Goal: Check status: Check status

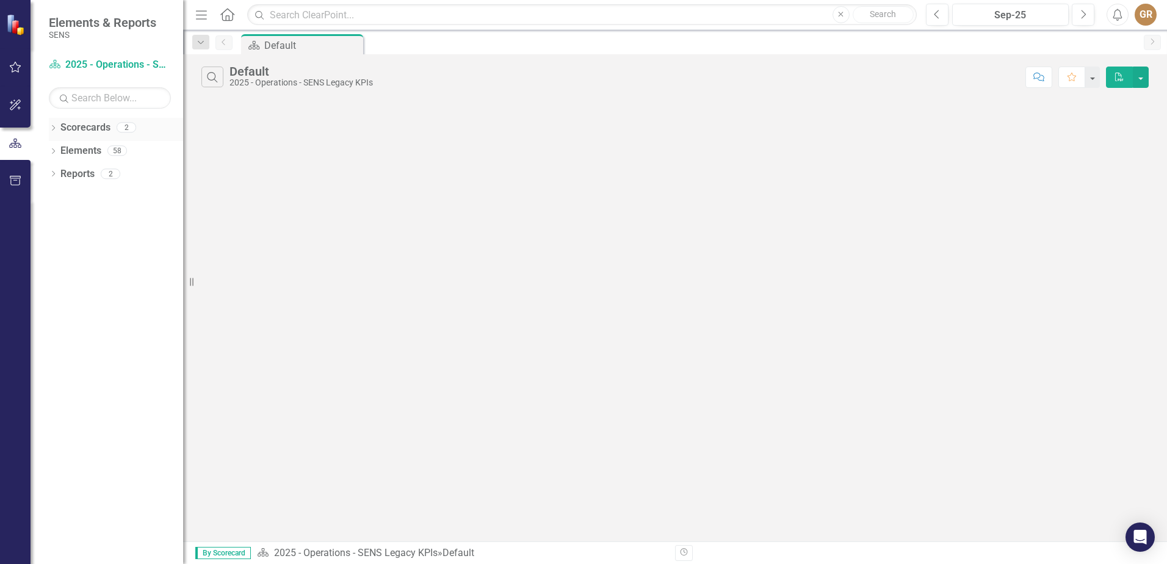
click at [78, 130] on link "Scorecards" at bounding box center [85, 128] width 50 height 14
click at [52, 131] on icon "Dropdown" at bounding box center [53, 129] width 9 height 7
click at [76, 171] on link "2025 - Quality" at bounding box center [125, 174] width 116 height 14
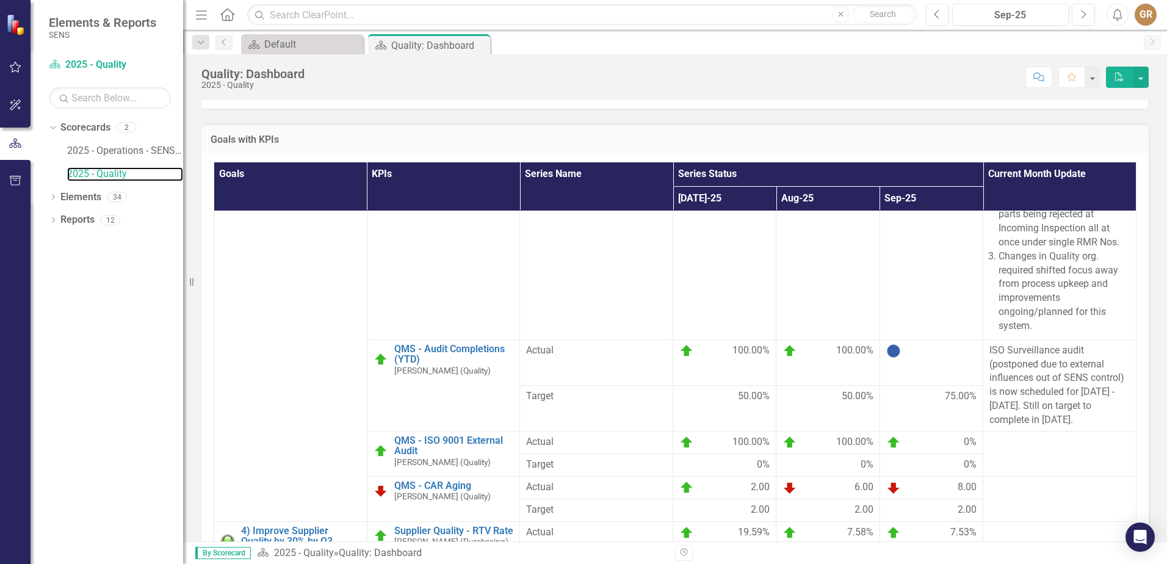
scroll to position [610, 0]
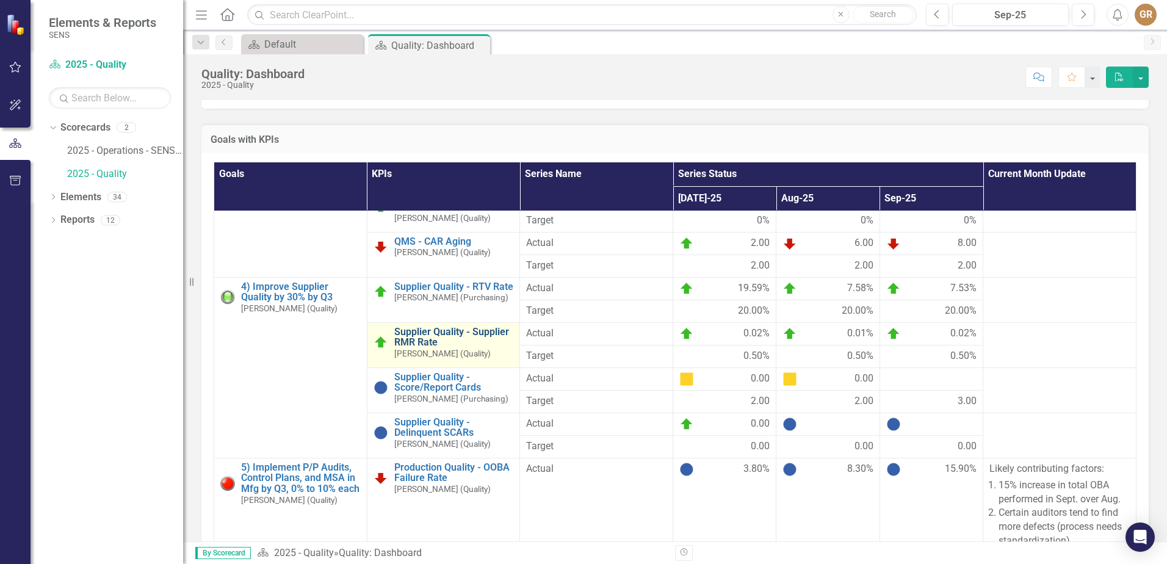
click at [450, 348] on link "Supplier Quality - Supplier RMR Rate" at bounding box center [454, 336] width 120 height 21
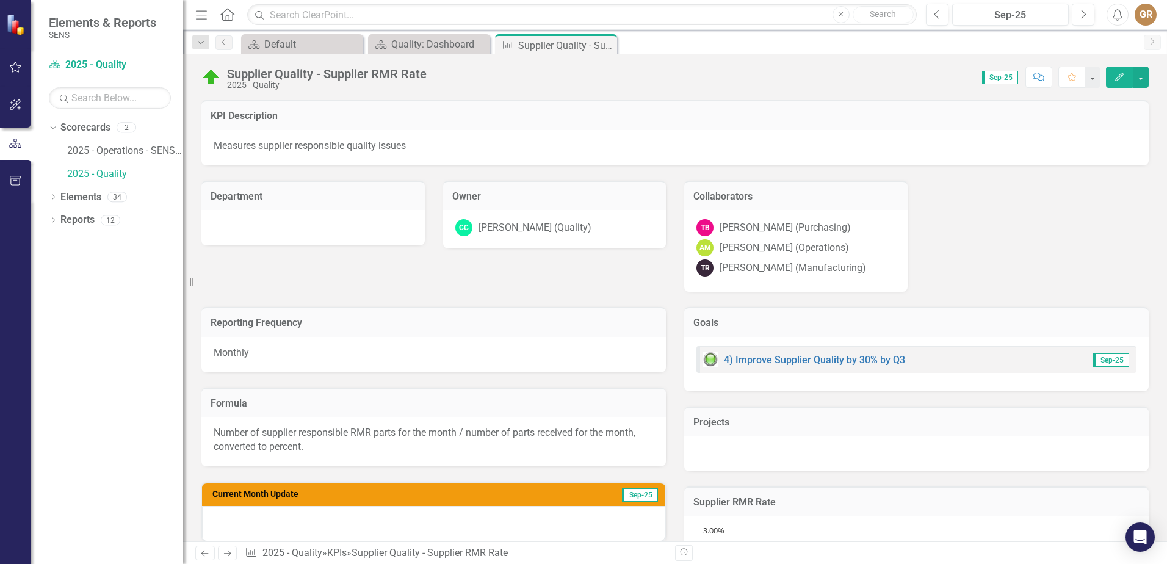
drag, startPoint x: 216, startPoint y: 430, endPoint x: 286, endPoint y: 450, distance: 72.6
click at [286, 450] on p "Number of supplier responsible RMR parts for the month / number of parts receiv…" at bounding box center [434, 440] width 440 height 28
drag, startPoint x: 311, startPoint y: 444, endPoint x: 207, endPoint y: 420, distance: 107.1
click at [207, 420] on div "Number of supplier responsible RMR parts for the month / number of parts receiv…" at bounding box center [433, 441] width 464 height 49
click at [211, 428] on div "Number of supplier responsible RMR parts for the month / number of parts receiv…" at bounding box center [433, 441] width 464 height 49
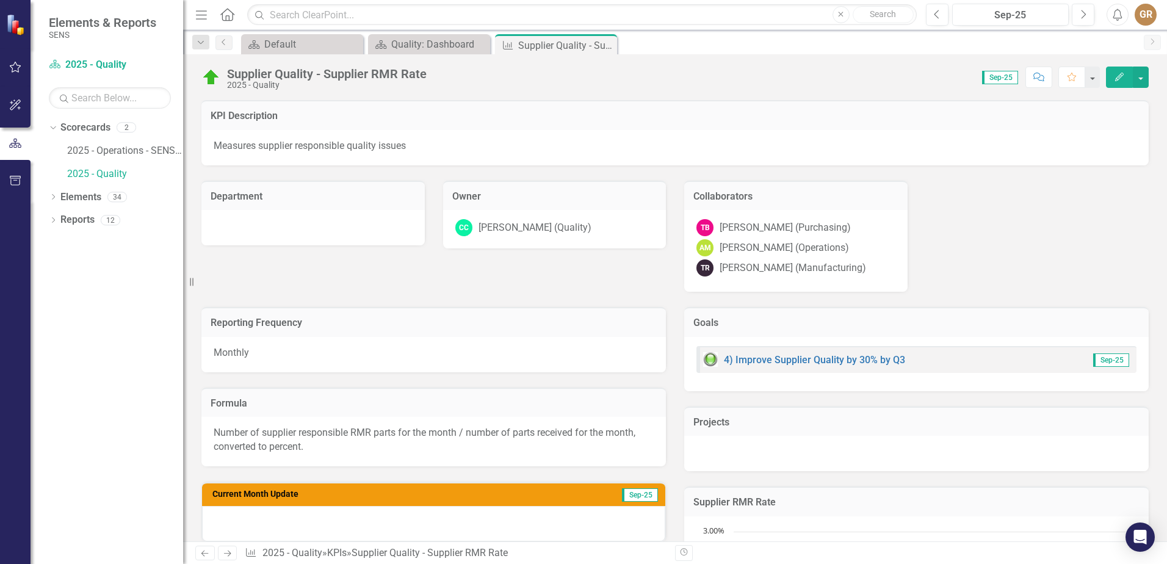
click at [211, 428] on div "Number of supplier responsible RMR parts for the month / number of parts receiv…" at bounding box center [433, 441] width 464 height 49
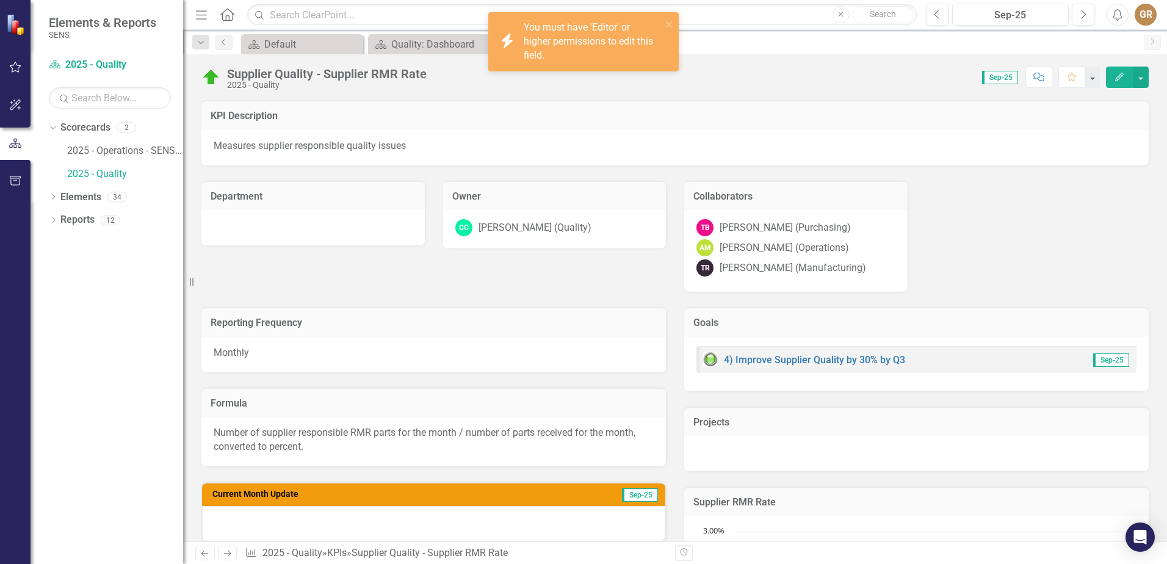
drag, startPoint x: 212, startPoint y: 431, endPoint x: 268, endPoint y: 448, distance: 59.1
click at [268, 448] on div "Number of supplier responsible RMR parts for the month / number of parts receiv…" at bounding box center [433, 441] width 464 height 49
click at [303, 448] on p "Number of supplier responsible RMR parts for the month / number of parts receiv…" at bounding box center [434, 440] width 440 height 28
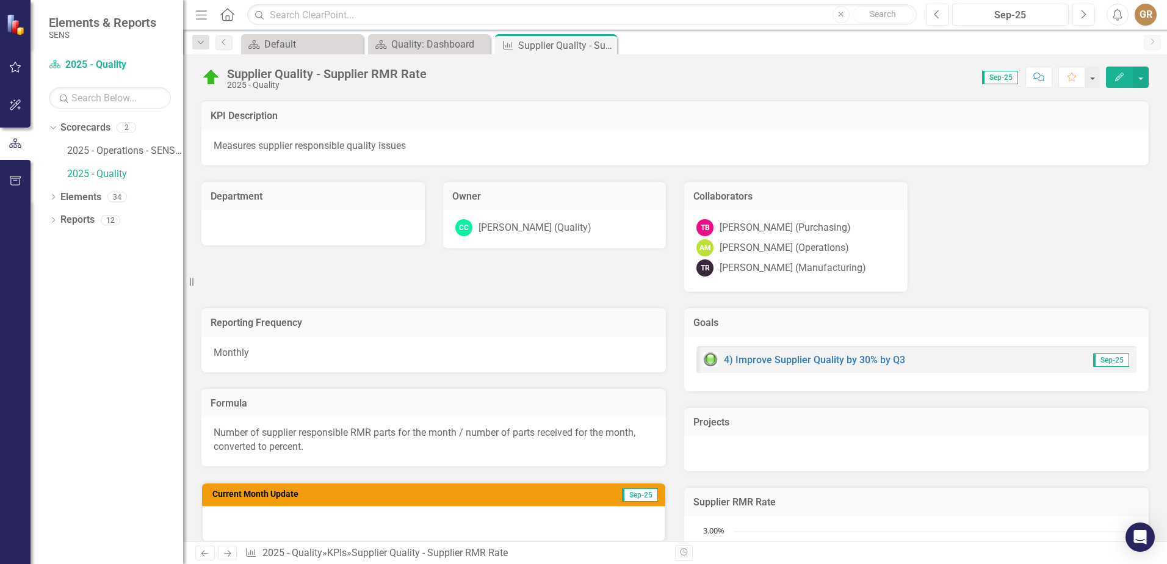
click at [300, 444] on p "Number of supplier responsible RMR parts for the month / number of parts receiv…" at bounding box center [434, 440] width 440 height 28
